Goal: Task Accomplishment & Management: Use online tool/utility

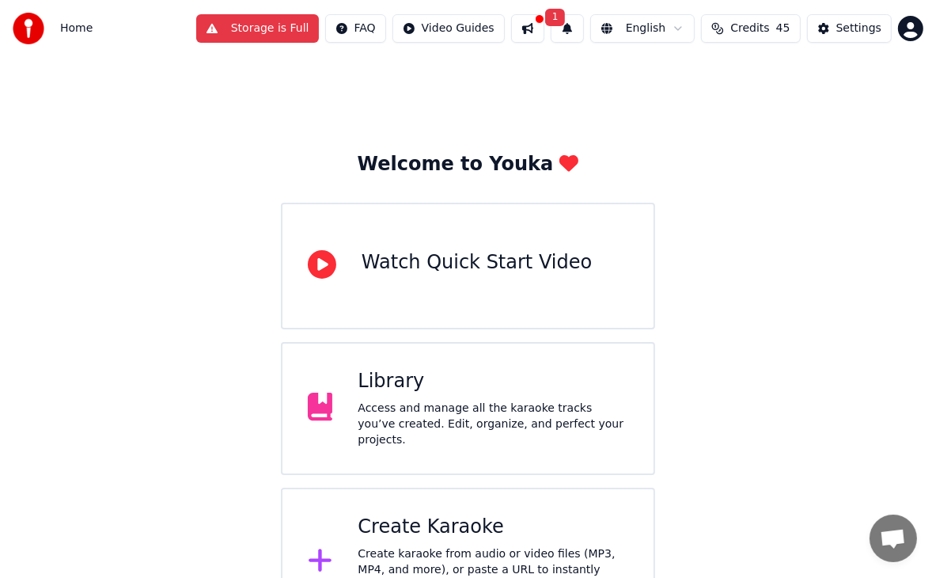
click at [419, 273] on div "Watch Quick Start Video" at bounding box center [477, 262] width 230 height 25
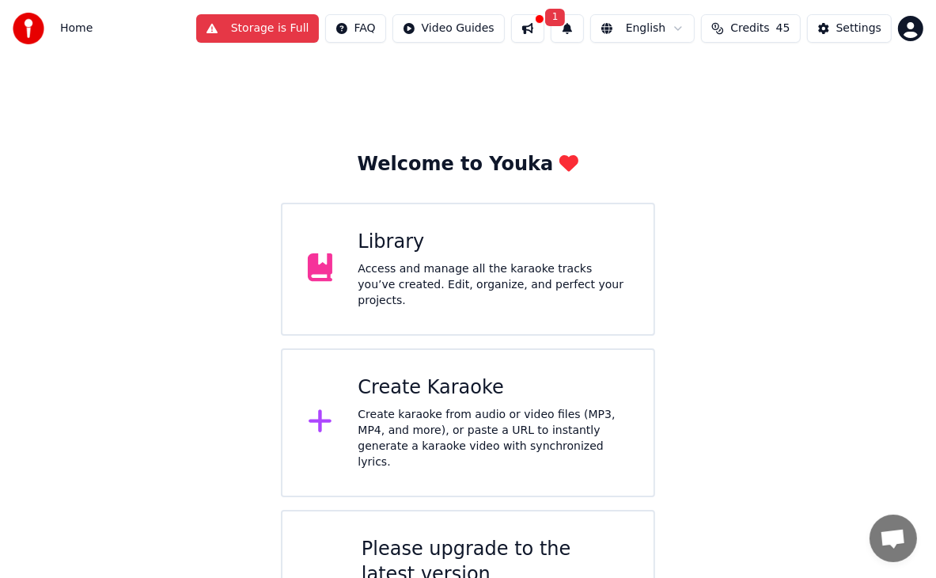
click at [912, 30] on html "Home Storage is Full FAQ Video Guides 1 English Credits 45 Settings Welcome to …" at bounding box center [468, 349] width 936 height 699
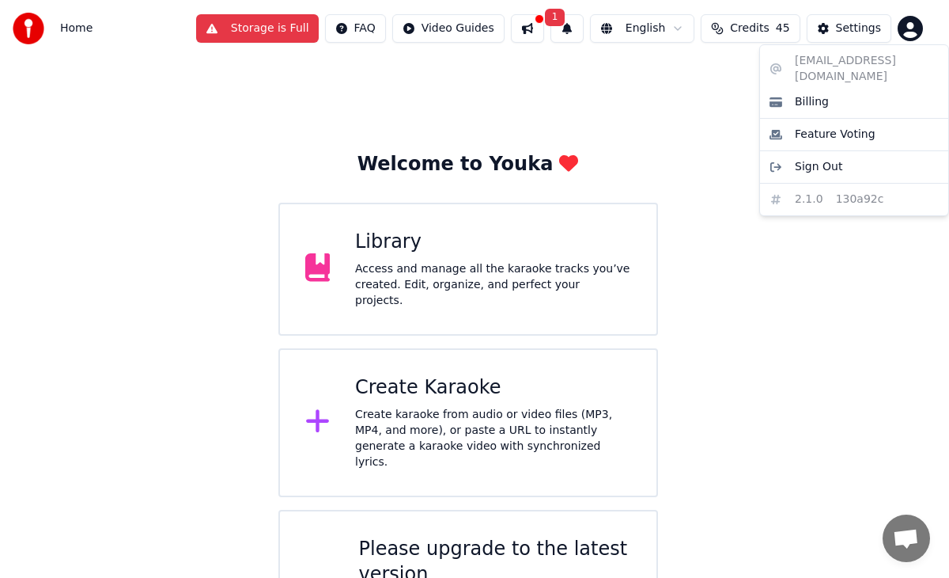
click at [426, 23] on html "Home Storage is Full FAQ Video Guides 1 English Credits 45 Settings Welcome to …" at bounding box center [474, 349] width 949 height 699
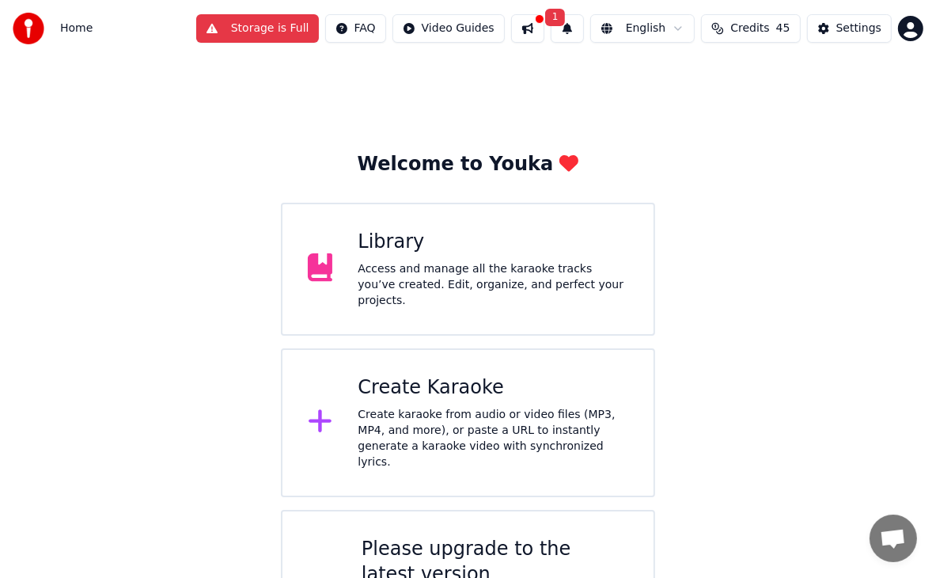
click at [521, 24] on button at bounding box center [527, 28] width 33 height 28
click at [193, 116] on div "Welcome to Youka Library Access and manage all the karaoke tracks you’ve create…" at bounding box center [468, 378] width 936 height 642
click at [84, 30] on span "Home" at bounding box center [76, 29] width 32 height 16
click at [59, 28] on div "Home" at bounding box center [53, 29] width 80 height 32
click at [32, 28] on img at bounding box center [29, 29] width 32 height 32
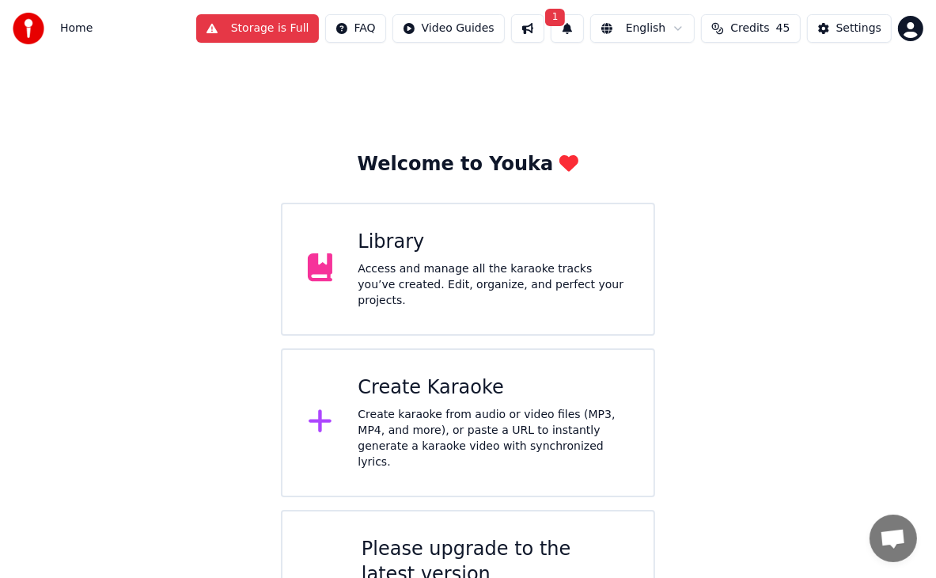
click at [239, 34] on button "Storage is Full" at bounding box center [257, 28] width 123 height 28
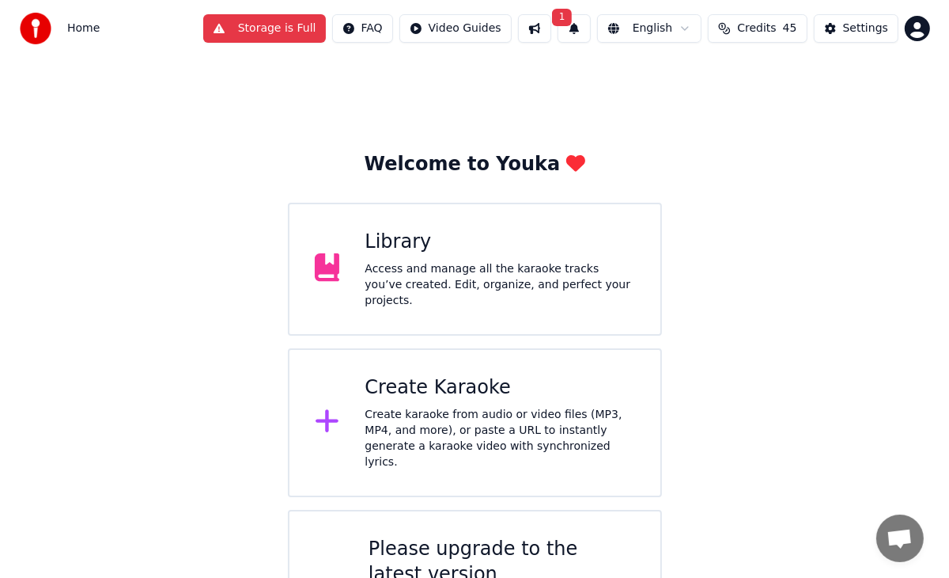
scroll to position [84, 0]
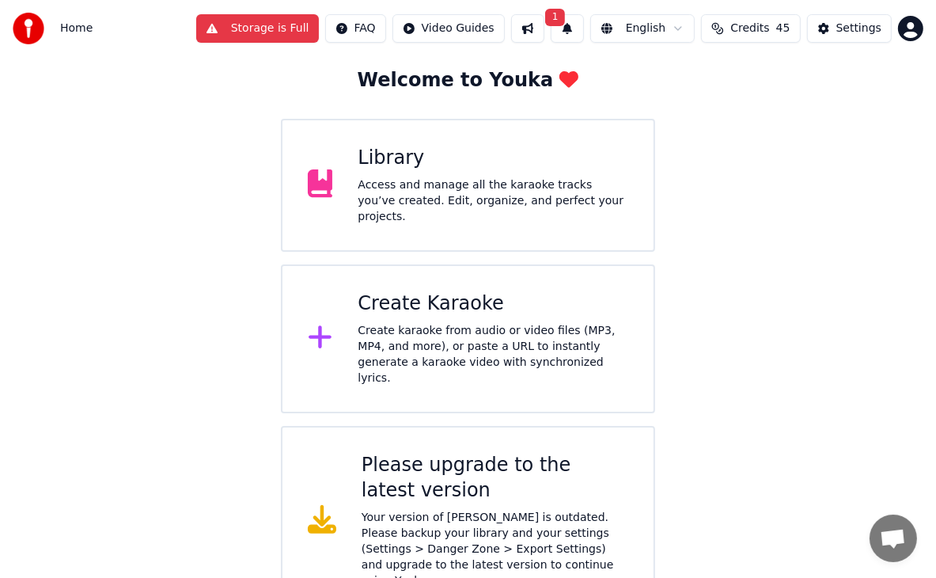
click at [345, 328] on div "Create Karaoke Create karaoke from audio or video files (MP3, MP4, and more), o…" at bounding box center [468, 338] width 374 height 149
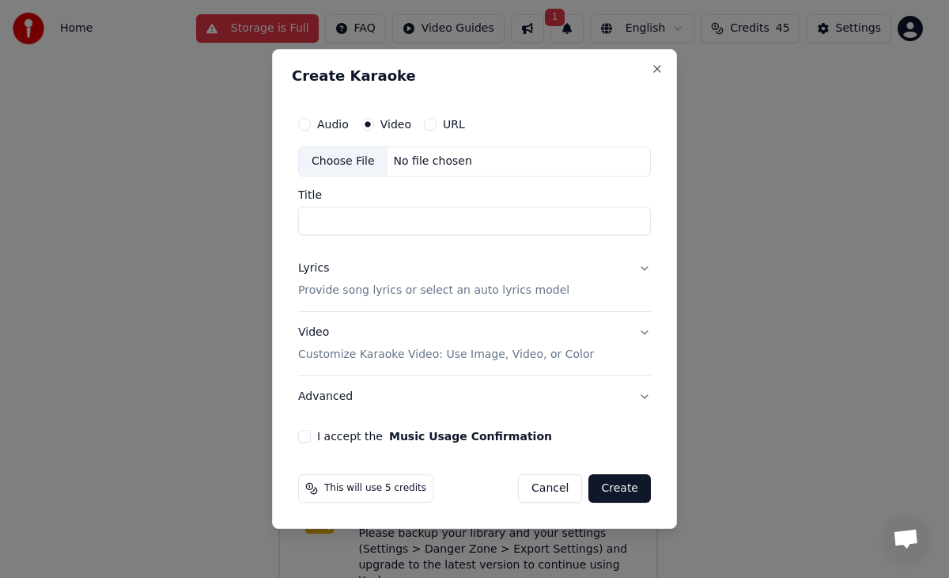
click at [329, 328] on div "Video Customize Karaoke Video: Use Image, Video, or Color" at bounding box center [446, 343] width 296 height 38
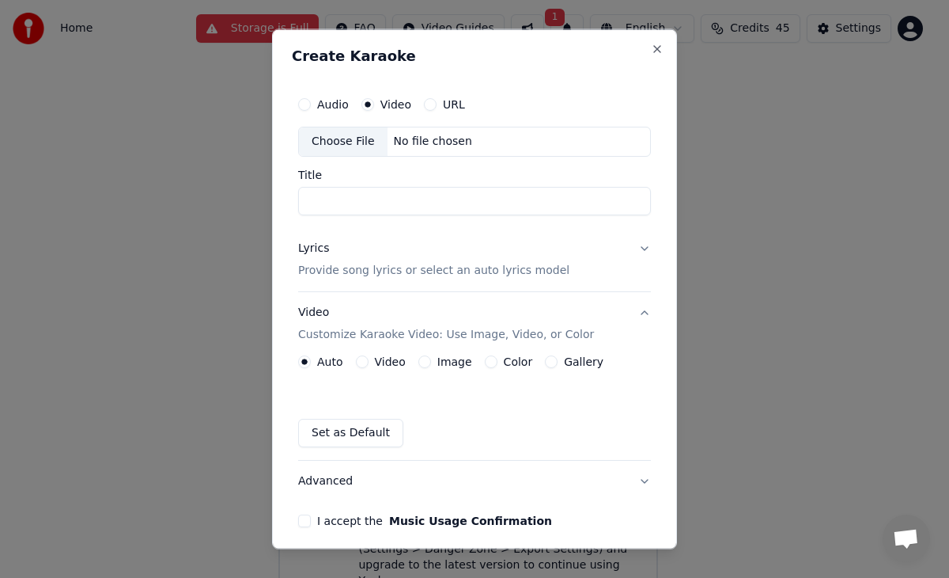
click at [386, 208] on input "Title" at bounding box center [474, 200] width 353 height 28
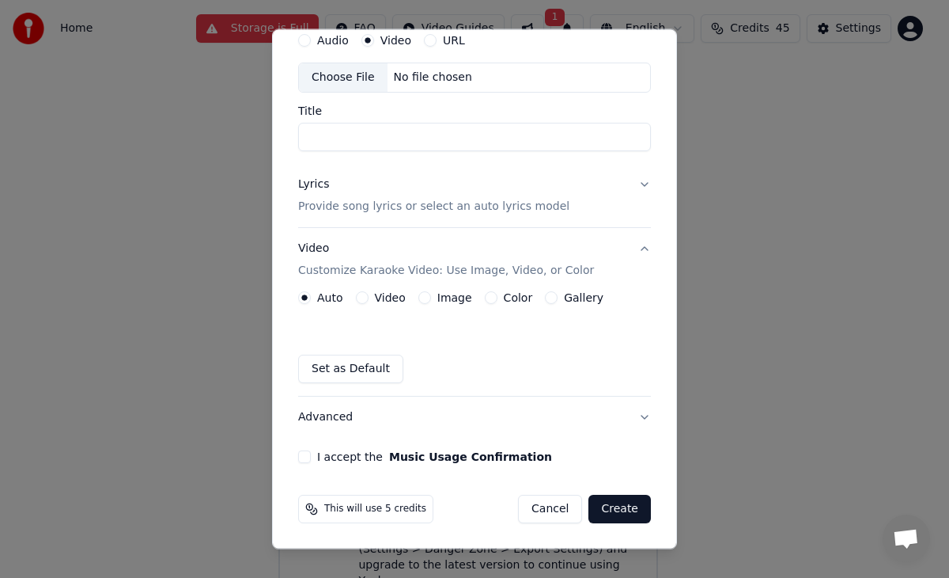
click at [443, 42] on label "URL" at bounding box center [454, 41] width 22 height 11
click at [437, 42] on button "URL" at bounding box center [430, 41] width 13 height 13
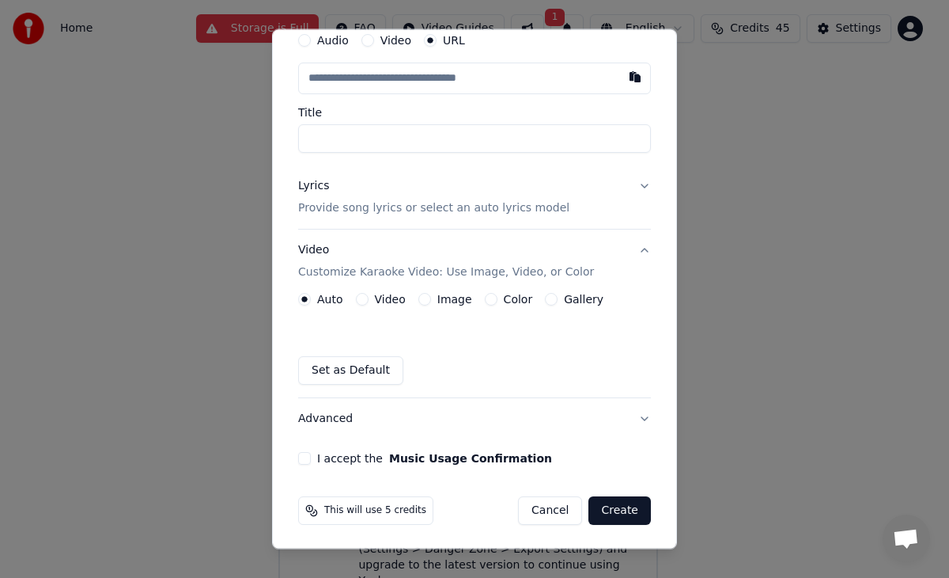
click at [418, 81] on input "text" at bounding box center [474, 79] width 353 height 32
paste input "**********"
type input "**********"
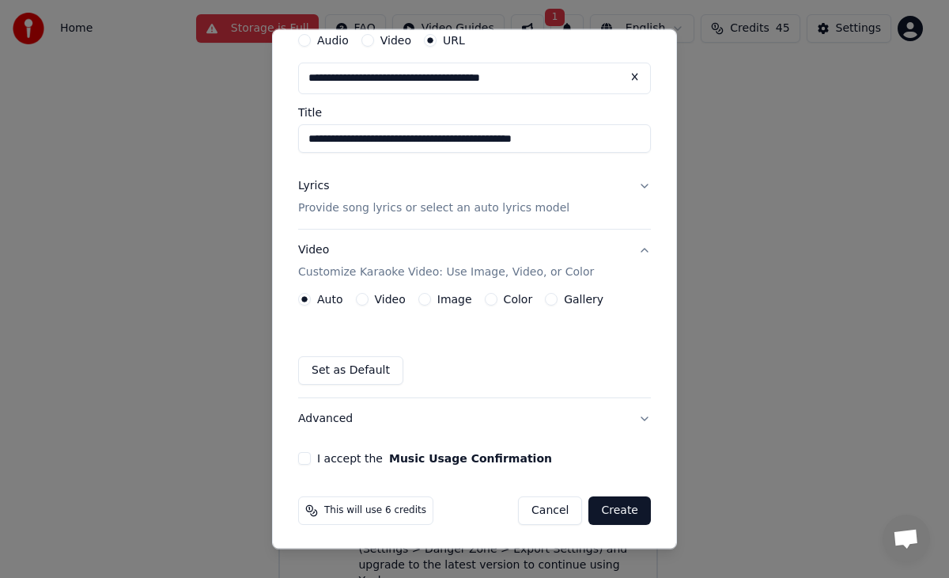
click at [555, 100] on div "**********" at bounding box center [474, 89] width 353 height 128
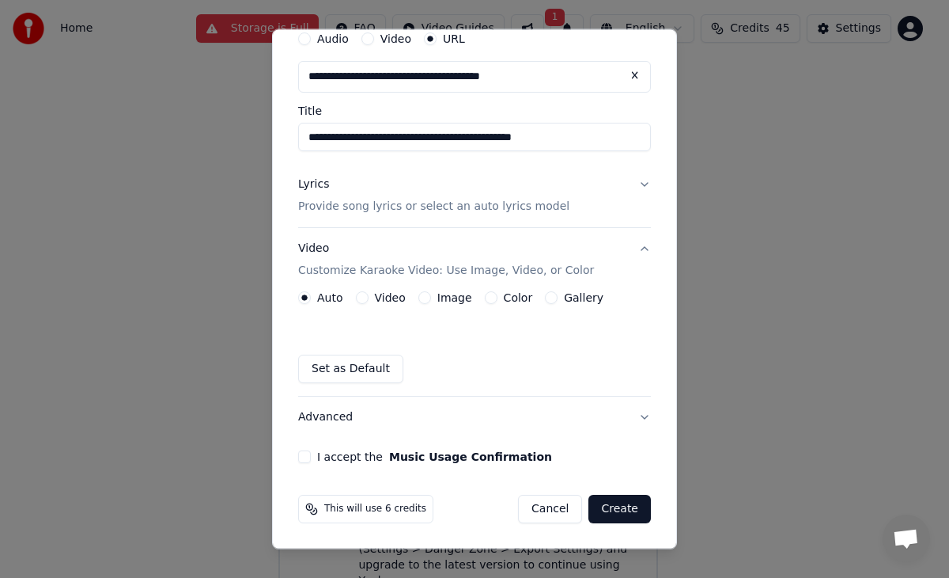
click at [305, 462] on button "I accept the Music Usage Confirmation" at bounding box center [304, 456] width 13 height 13
click at [610, 512] on button "Create" at bounding box center [620, 508] width 63 height 28
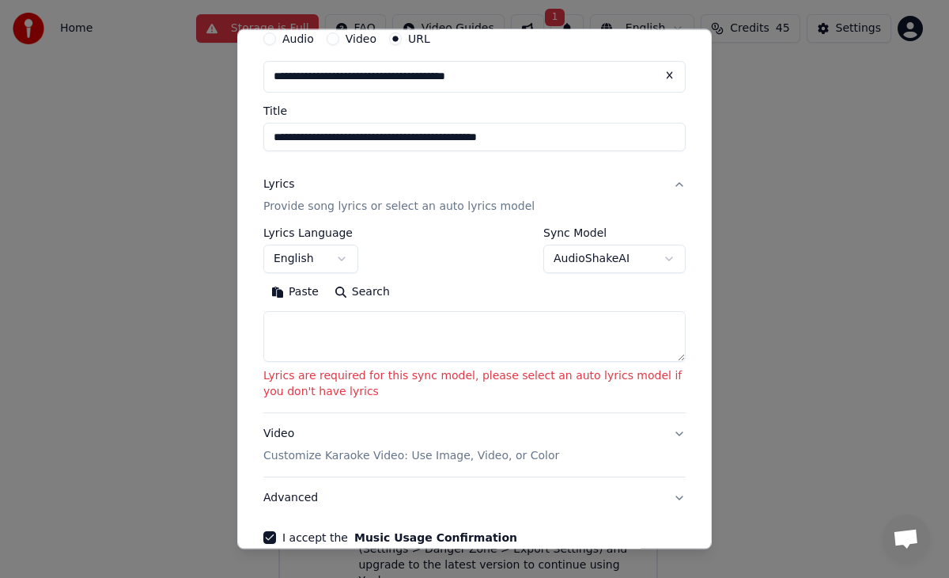
click at [337, 339] on textarea at bounding box center [474, 336] width 422 height 51
click at [473, 282] on div "Paste Search" at bounding box center [474, 291] width 422 height 25
click at [571, 254] on body "**********" at bounding box center [468, 265] width 936 height 699
click at [285, 260] on button "English" at bounding box center [310, 258] width 95 height 28
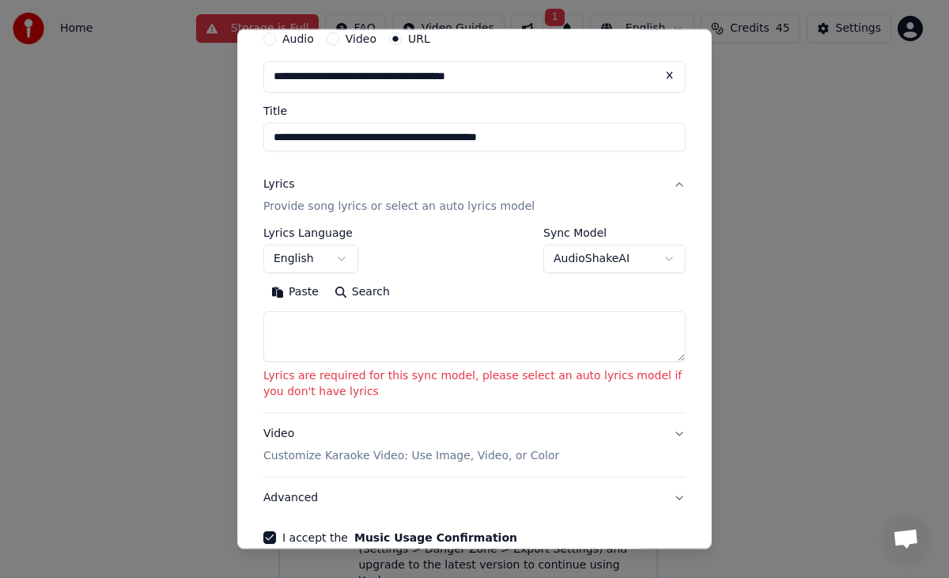
click at [290, 260] on body "**********" at bounding box center [468, 265] width 936 height 699
click at [492, 290] on div "Paste Search" at bounding box center [474, 291] width 422 height 25
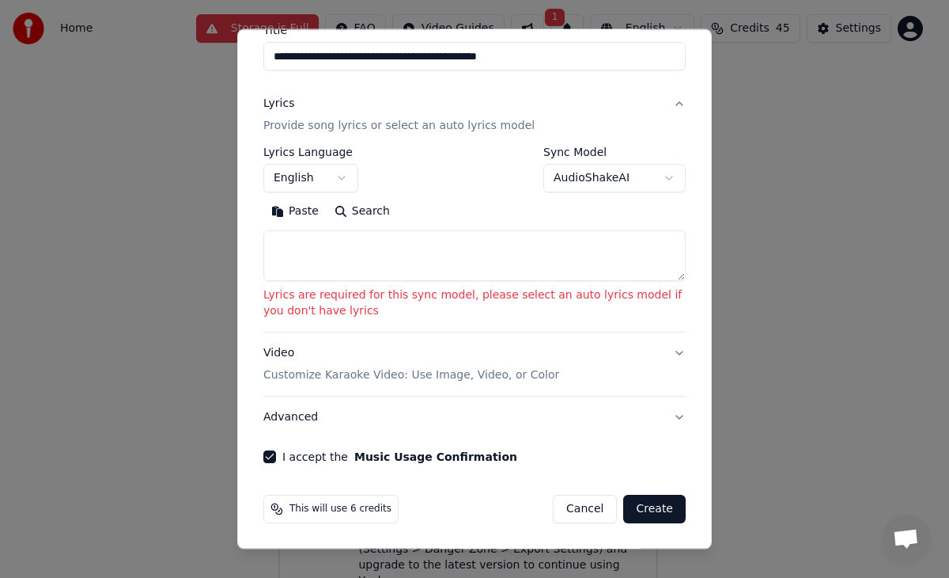
scroll to position [0, 0]
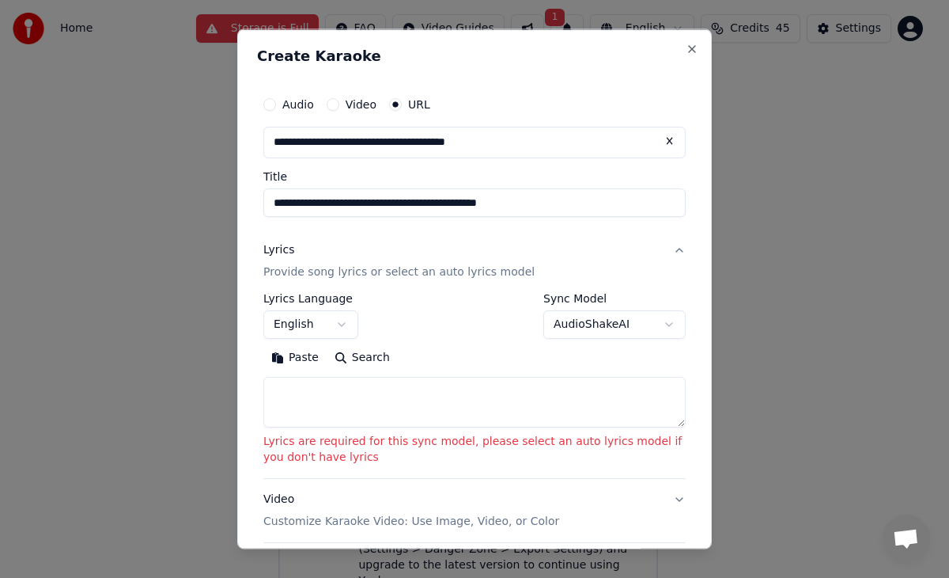
click at [337, 269] on p "Provide song lyrics or select an auto lyrics model" at bounding box center [398, 271] width 271 height 16
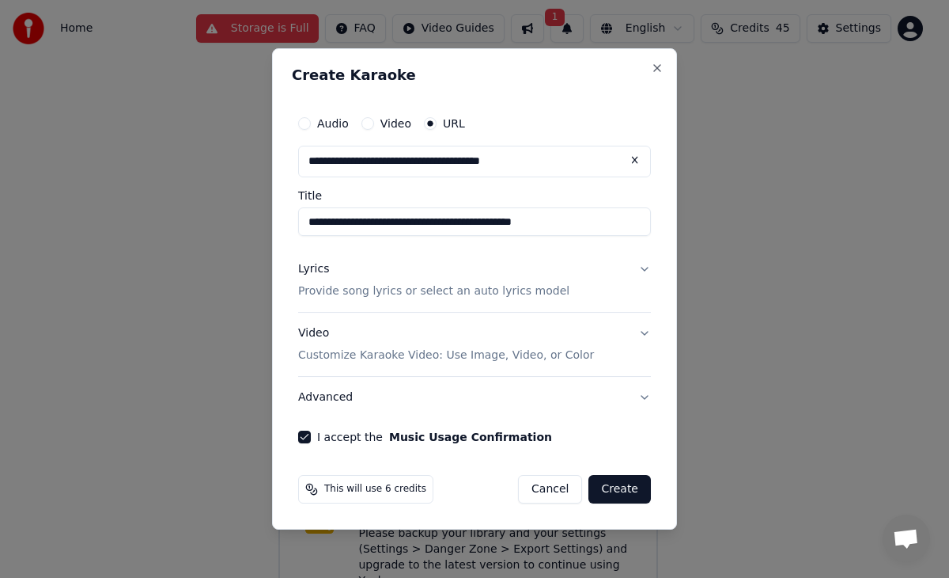
click at [619, 498] on button "Create" at bounding box center [620, 489] width 63 height 28
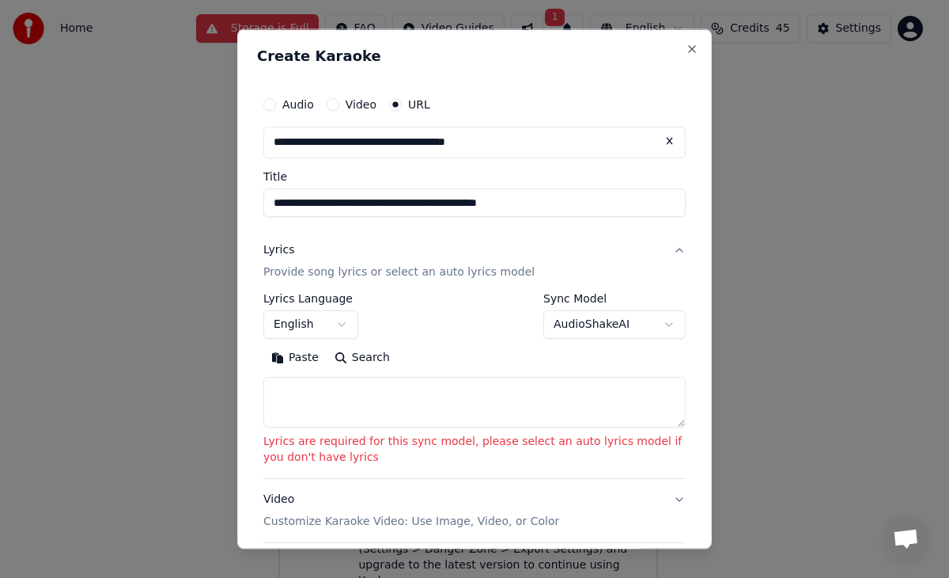
click at [361, 248] on div "Lyrics Provide song lyrics or select an auto lyrics model" at bounding box center [398, 261] width 271 height 38
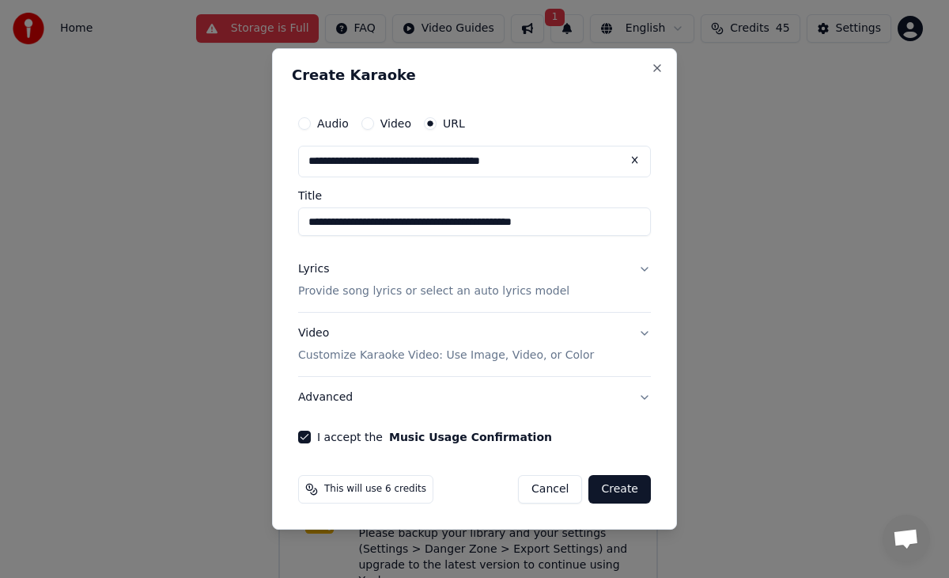
click at [642, 267] on button "Lyrics Provide song lyrics or select an auto lyrics model" at bounding box center [474, 279] width 353 height 63
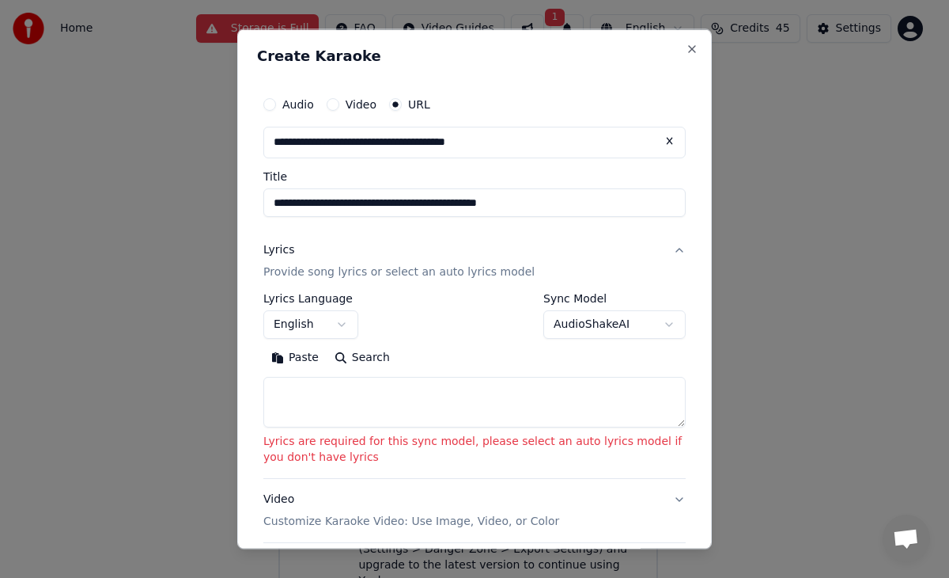
click at [590, 330] on body "**********" at bounding box center [468, 265] width 936 height 699
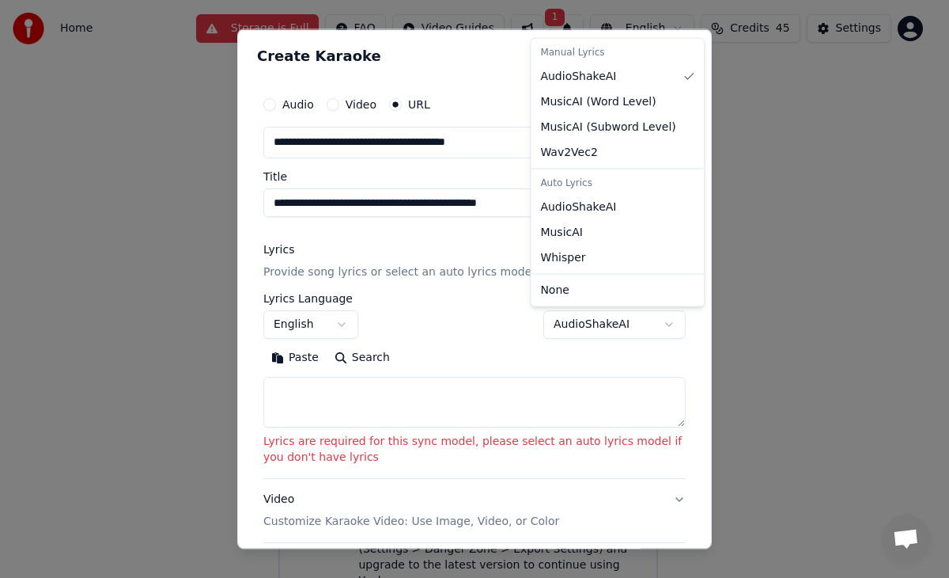
select select "**********"
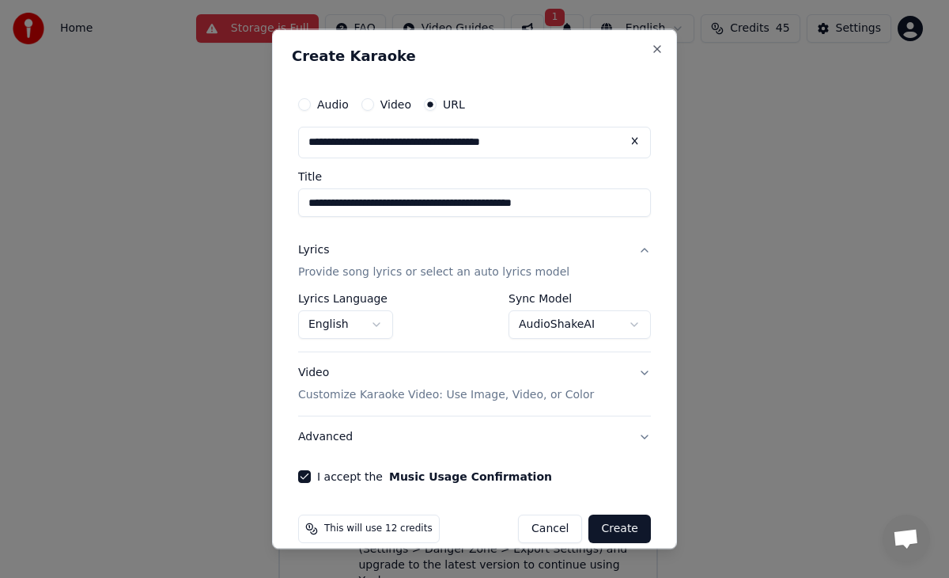
click at [616, 529] on button "Create" at bounding box center [620, 527] width 63 height 28
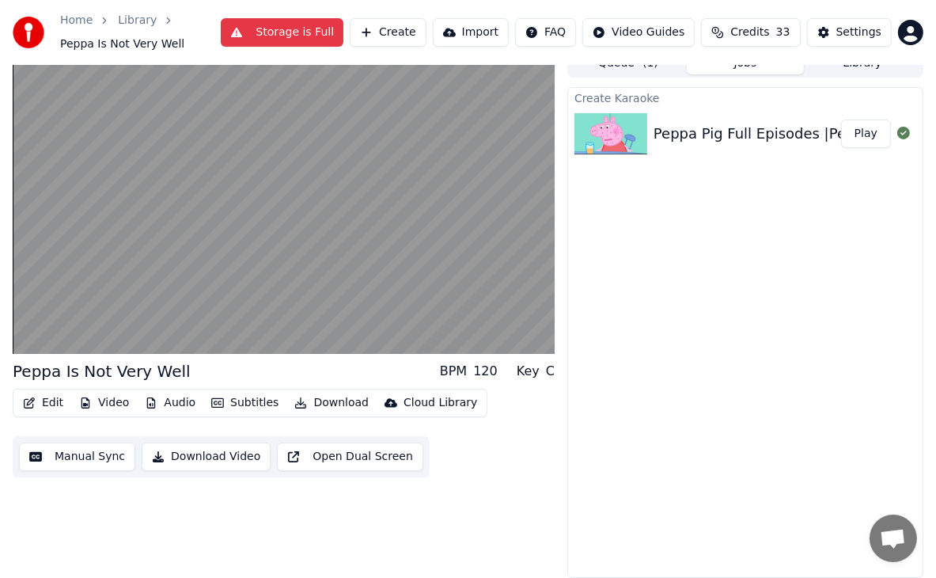
scroll to position [16, 0]
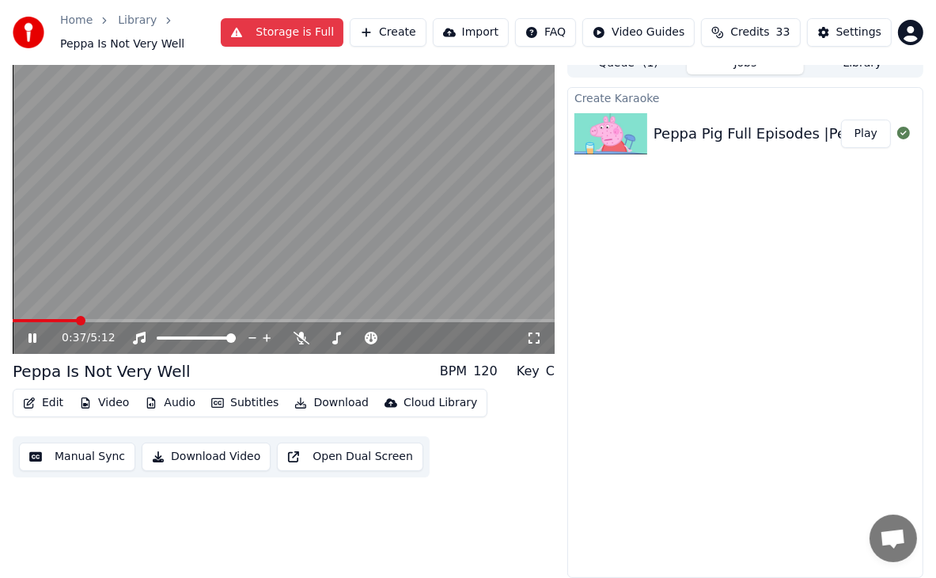
click at [84, 319] on span at bounding box center [284, 320] width 542 height 3
